Goal: Navigation & Orientation: Find specific page/section

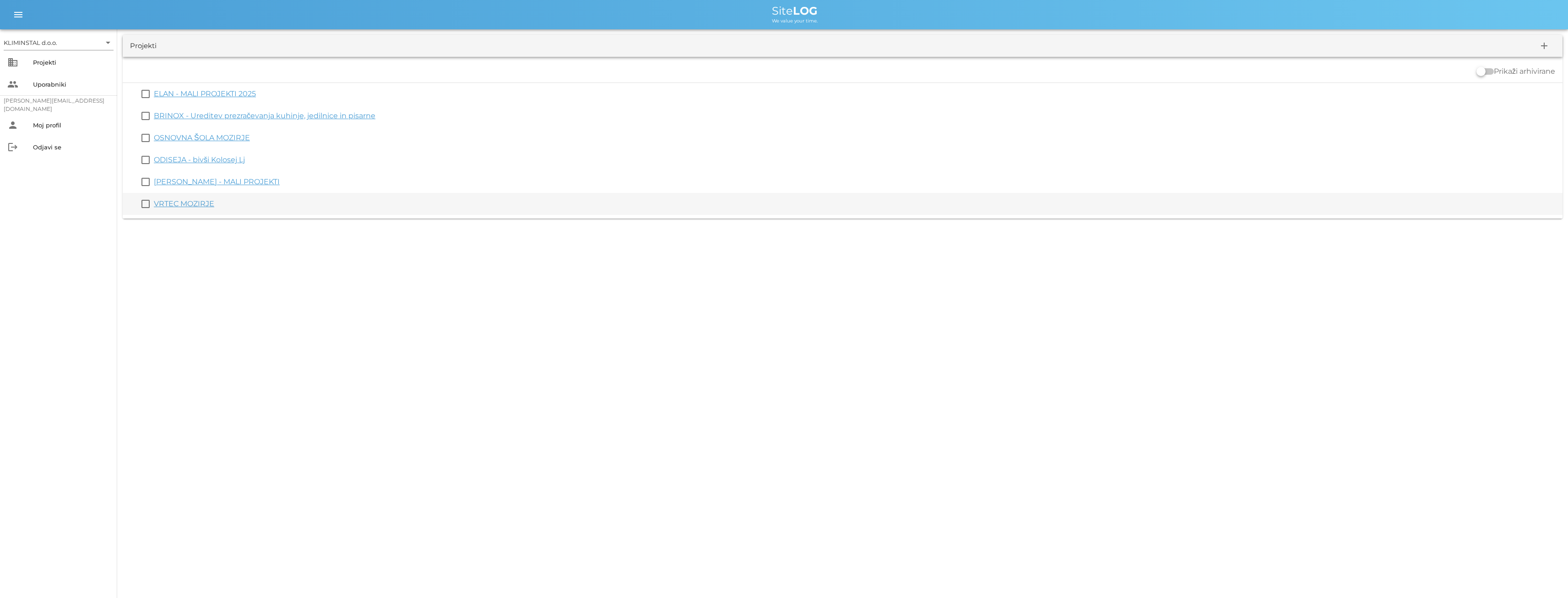
click at [182, 202] on link "VRTEC MOZIRJE" at bounding box center [184, 203] width 61 height 8
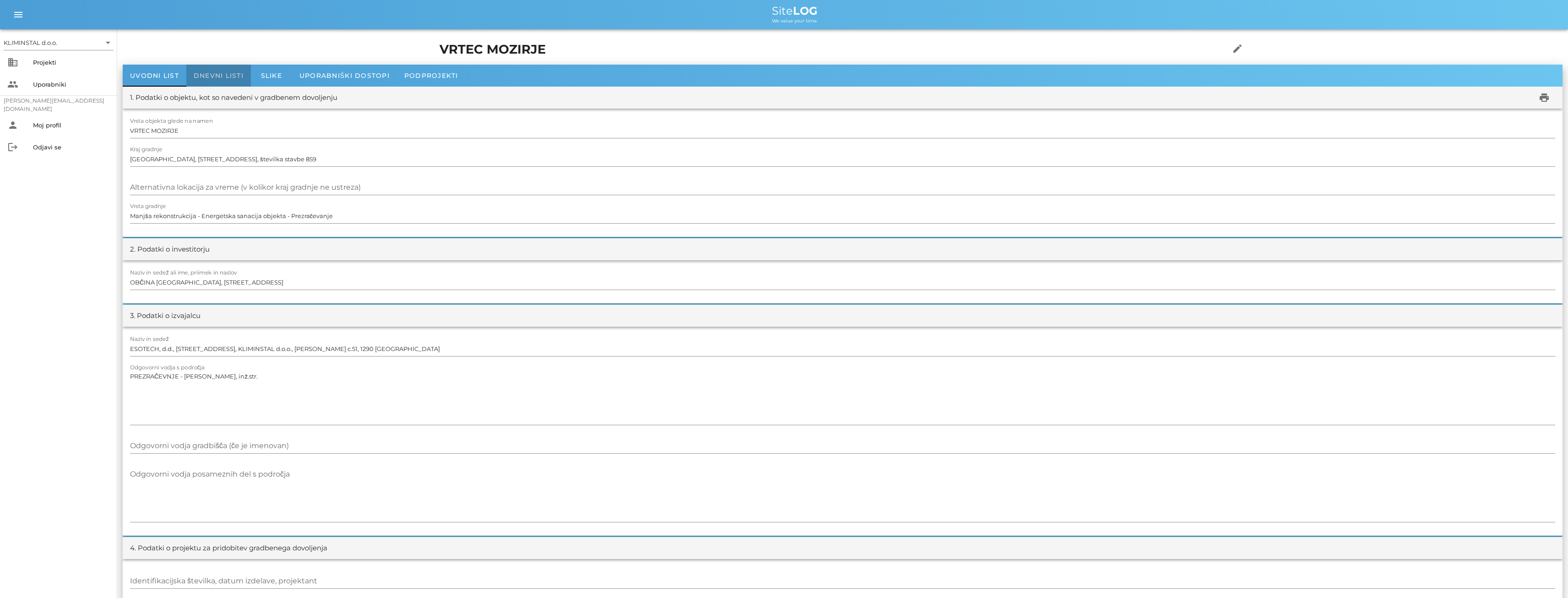
click at [207, 77] on span "Dnevni listi" at bounding box center [219, 75] width 50 height 8
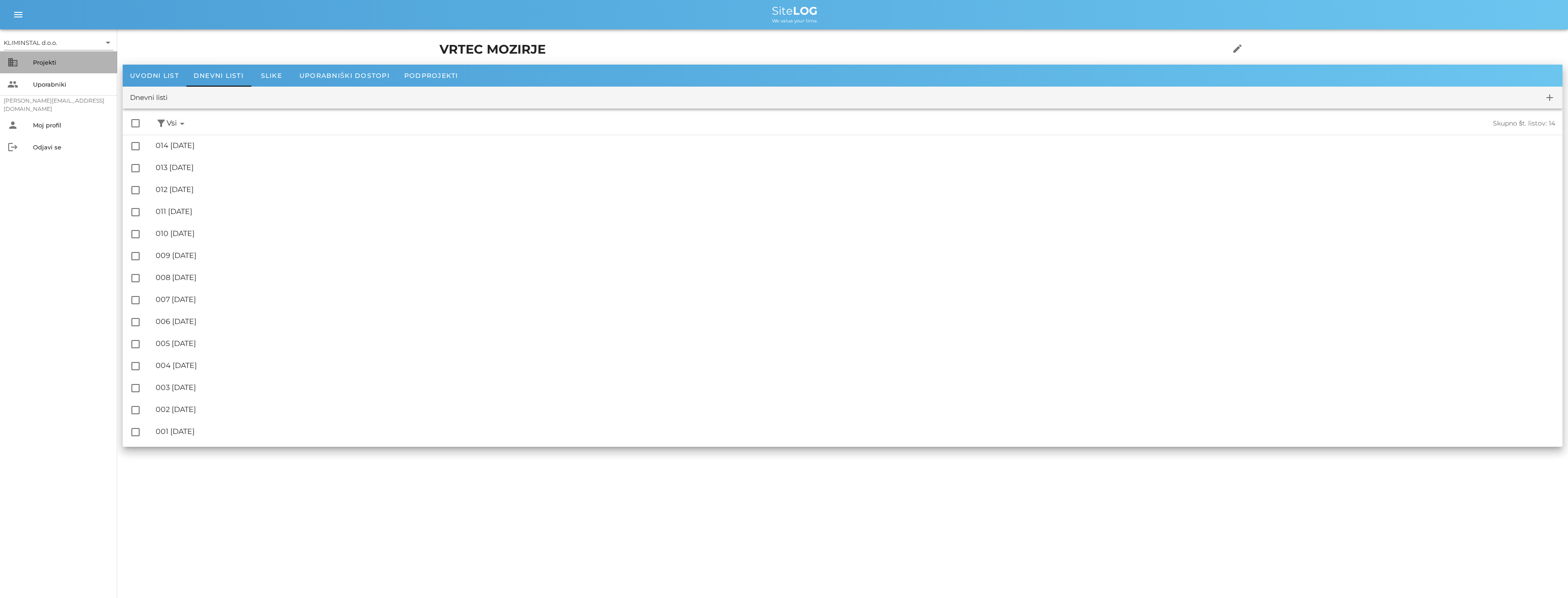
click at [43, 65] on div "Projekti" at bounding box center [72, 63] width 77 height 7
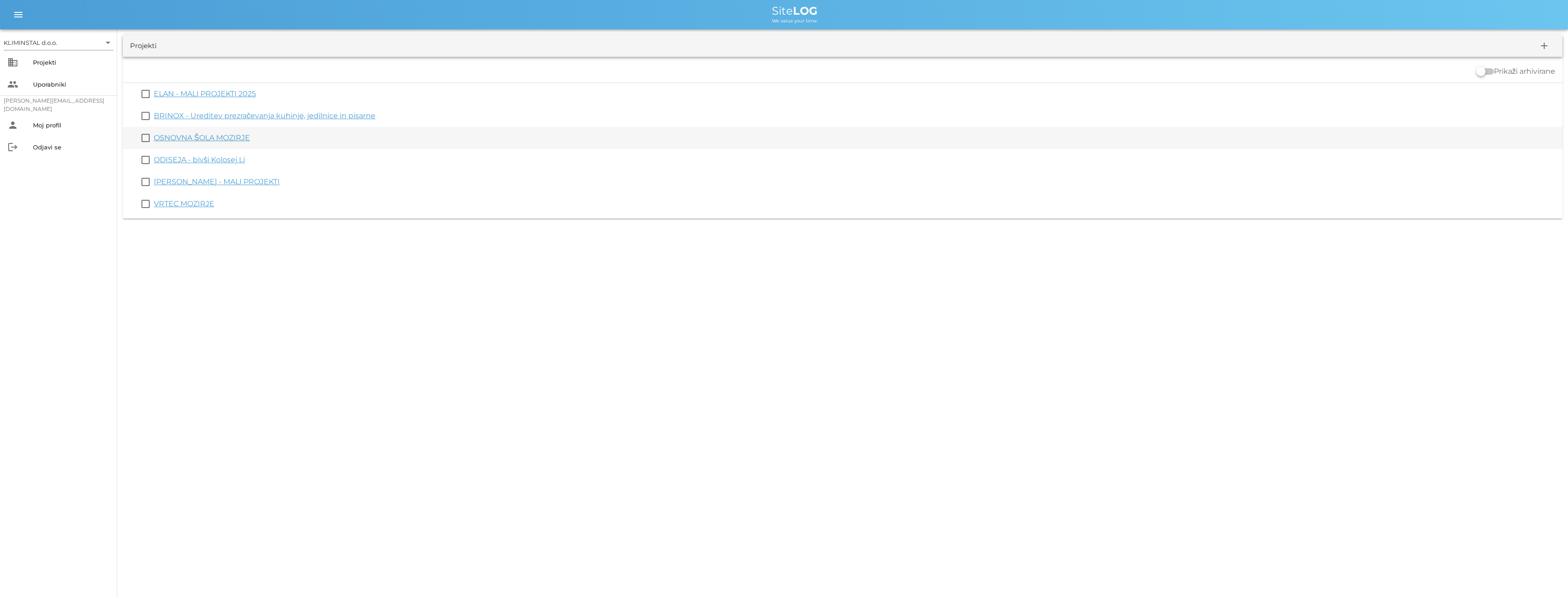
click at [166, 133] on link "OSNOVNA ŠOLA MOZIRJE" at bounding box center [201, 137] width 97 height 8
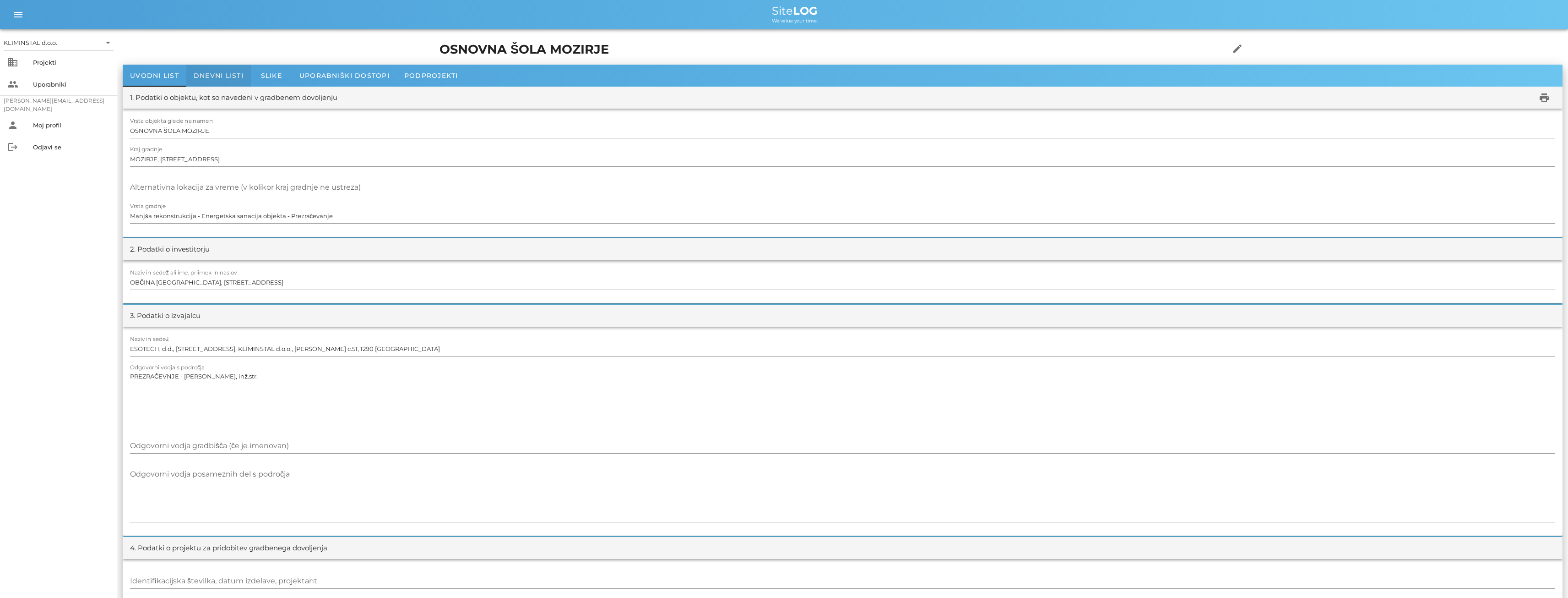
click at [217, 76] on span "Dnevni listi" at bounding box center [219, 75] width 50 height 8
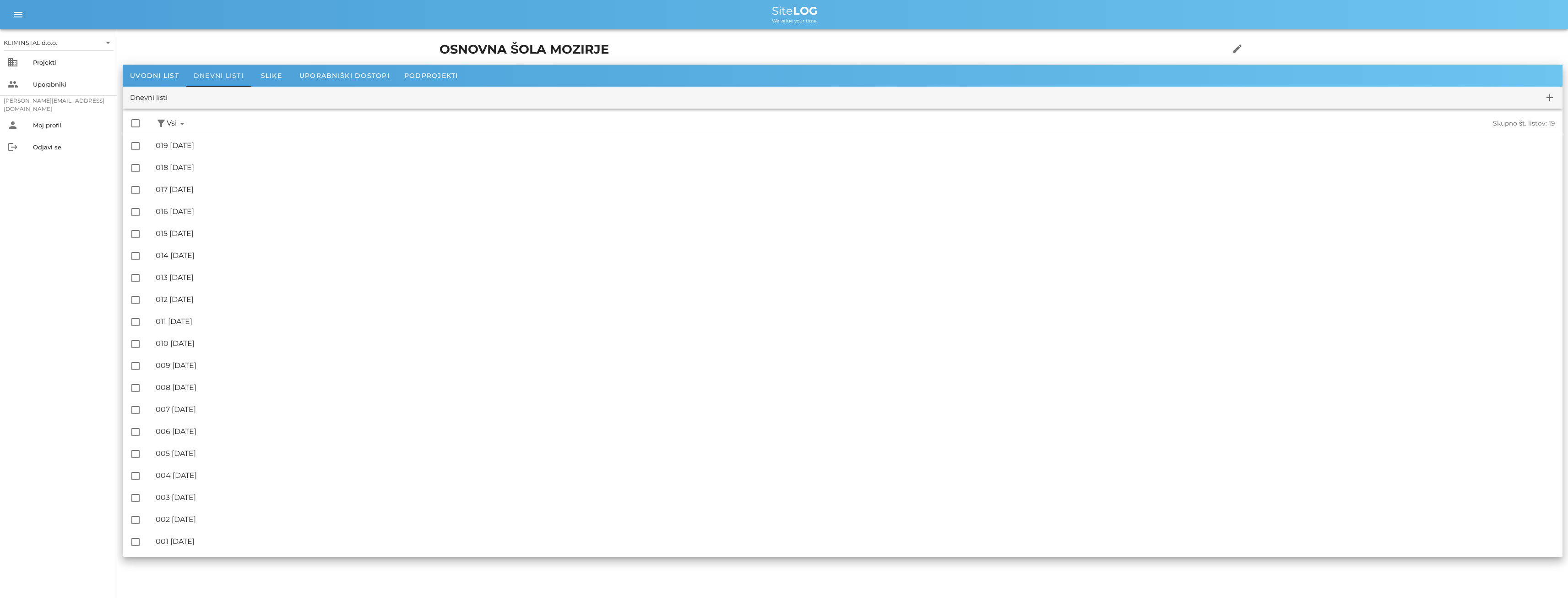
click at [205, 75] on span "Dnevni listi" at bounding box center [219, 75] width 50 height 8
